Goal: Browse casually

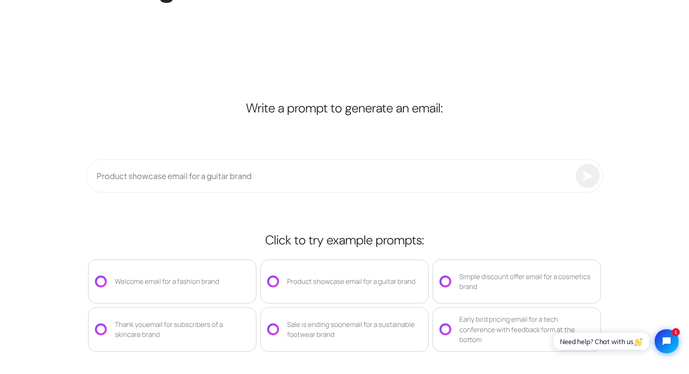
scroll to position [2008, 0]
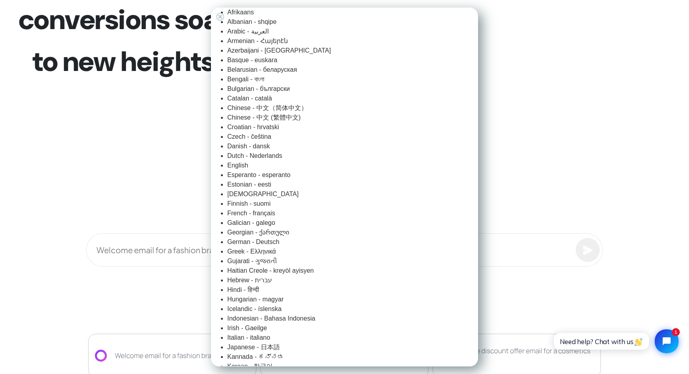
scroll to position [30, 0]
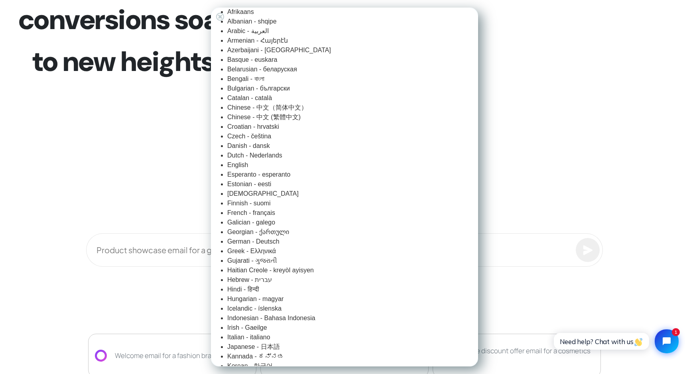
scroll to position [0, 0]
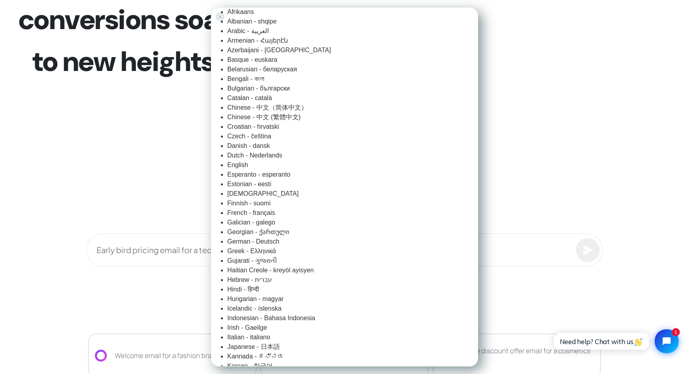
click at [223, 18] on div "+" at bounding box center [220, 16] width 11 height 11
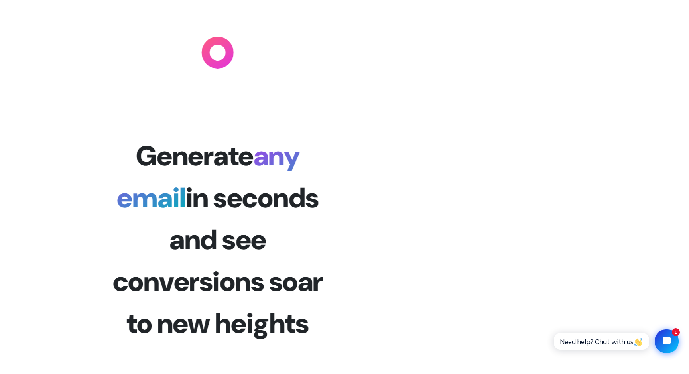
scroll to position [997, 0]
